Goal: Transaction & Acquisition: Book appointment/travel/reservation

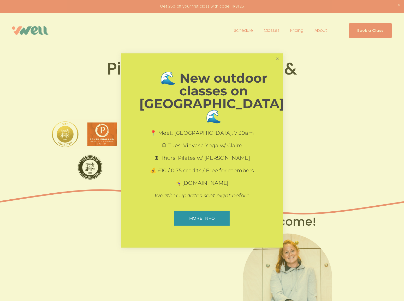
click at [276, 63] on link "Close" at bounding box center [277, 58] width 9 height 9
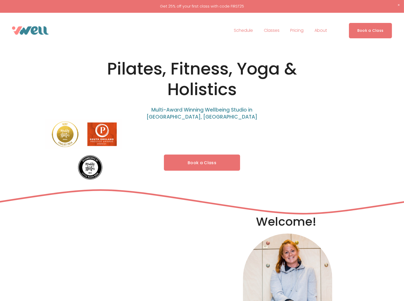
click at [189, 160] on link "Book a Class" at bounding box center [202, 163] width 76 height 16
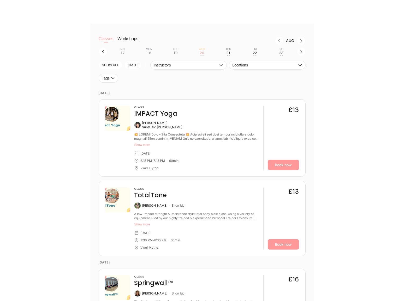
scroll to position [166, 0]
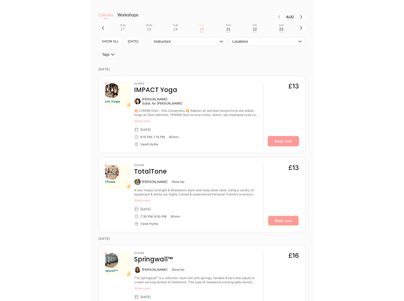
click at [280, 219] on link "Book now" at bounding box center [283, 221] width 31 height 10
click at [285, 224] on link "Book now" at bounding box center [283, 221] width 31 height 10
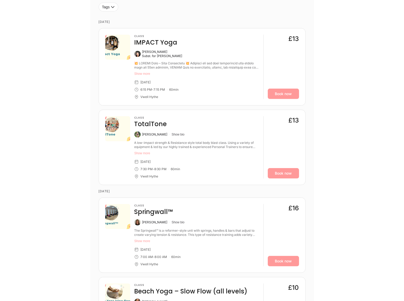
click at [150, 154] on button "Show more" at bounding box center [196, 153] width 125 height 4
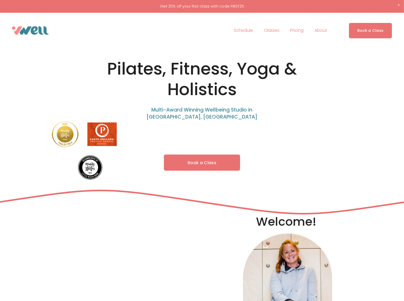
click at [200, 166] on link "Book a Class" at bounding box center [202, 163] width 76 height 16
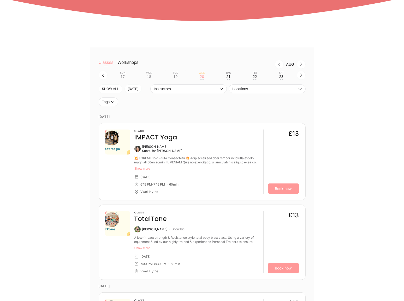
scroll to position [142, 0]
